Goal: Task Accomplishment & Management: Use online tool/utility

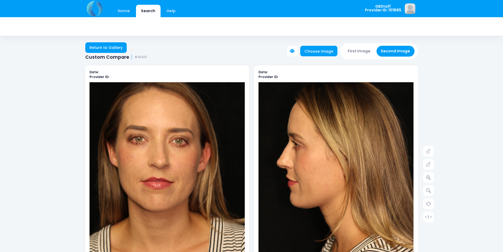
scroll to position [26, 0]
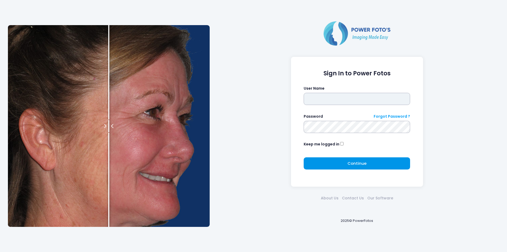
type input "*******"
click at [384, 163] on button "Continue Please wait..." at bounding box center [357, 163] width 106 height 12
